Goal: Task Accomplishment & Management: Manage account settings

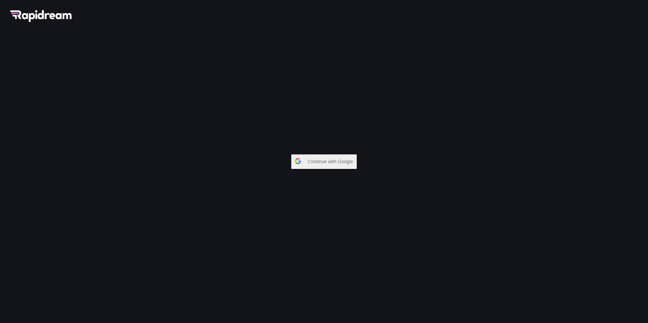
click at [305, 161] on button "Continue with Google" at bounding box center [323, 161] width 65 height 15
click at [300, 162] on div "button" at bounding box center [298, 162] width 13 height 14
click at [343, 170] on div "Continue with Google" at bounding box center [324, 161] width 648 height 323
click at [341, 162] on span "Continue with Google" at bounding box center [332, 161] width 49 height 12
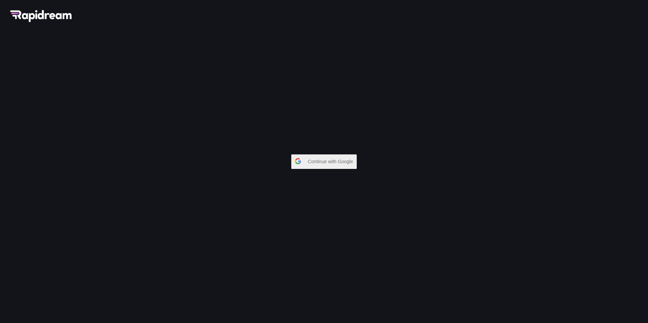
click at [341, 162] on span "Continue with Google" at bounding box center [332, 161] width 49 height 12
click at [341, 161] on span "Continue with Google" at bounding box center [332, 161] width 49 height 12
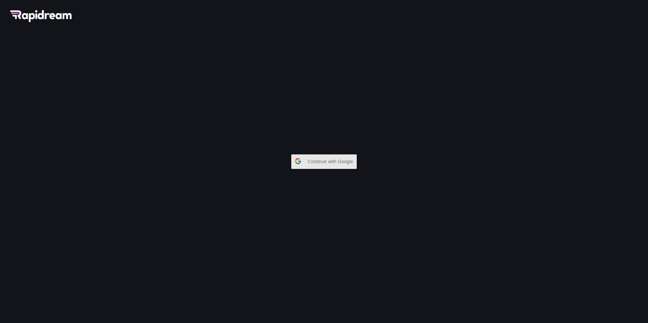
click at [341, 161] on span "Continue with Google" at bounding box center [332, 161] width 49 height 12
click at [305, 160] on button "Continue with Google" at bounding box center [323, 161] width 65 height 15
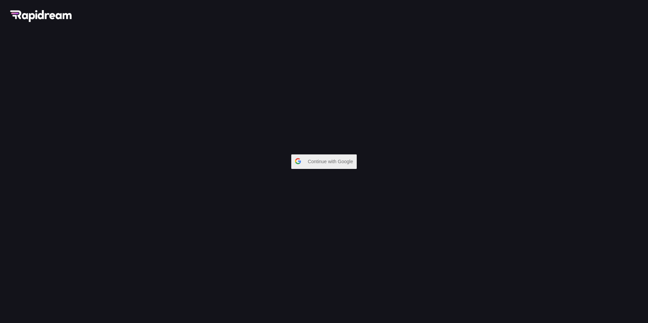
click at [305, 160] on button "Continue with Google" at bounding box center [323, 161] width 65 height 15
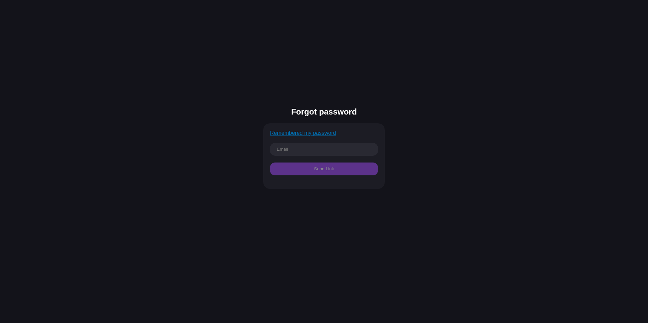
click at [297, 153] on input "text" at bounding box center [324, 149] width 108 height 13
type input "karateevaann1@gmail.com"
click at [315, 167] on button "Send Link" at bounding box center [324, 168] width 108 height 13
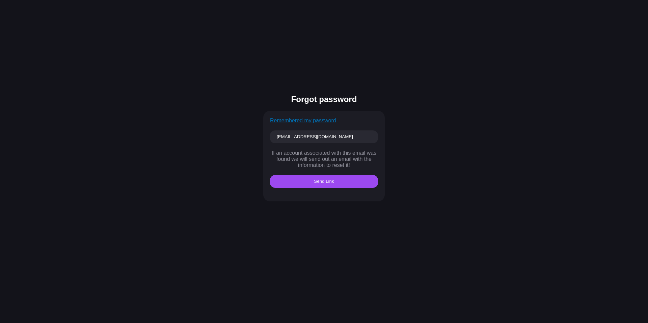
click at [329, 185] on button "Send Link" at bounding box center [324, 181] width 108 height 13
click at [324, 121] on div "Remembered my password" at bounding box center [324, 120] width 108 height 6
